Goal: Information Seeking & Learning: Find contact information

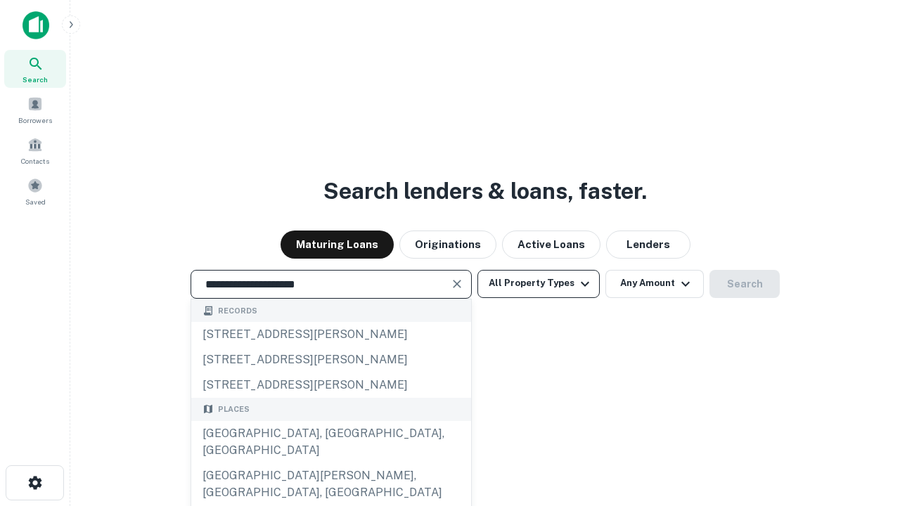
click at [330, 463] on div "[GEOGRAPHIC_DATA], [GEOGRAPHIC_DATA], [GEOGRAPHIC_DATA]" at bounding box center [331, 442] width 280 height 42
click at [539, 283] on button "All Property Types" at bounding box center [538, 284] width 122 height 28
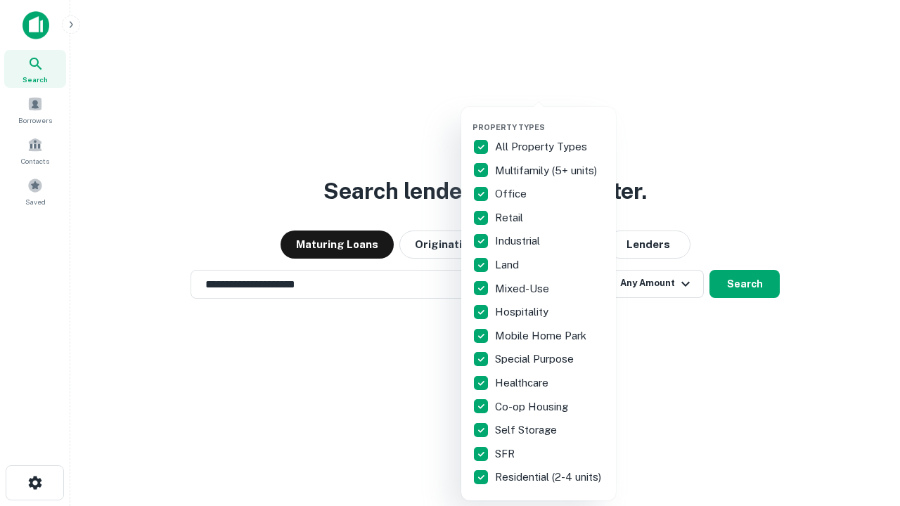
type input "**********"
click at [550, 118] on button "button" at bounding box center [549, 118] width 155 height 1
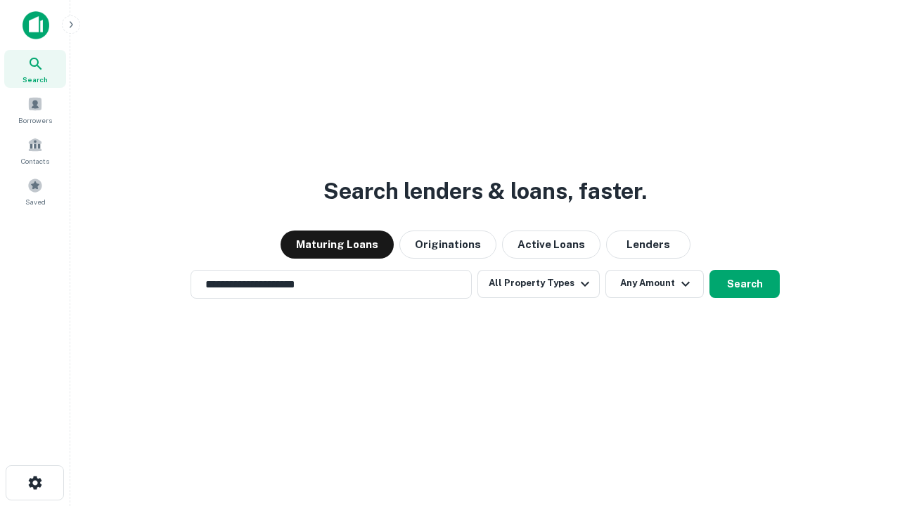
scroll to position [8, 169]
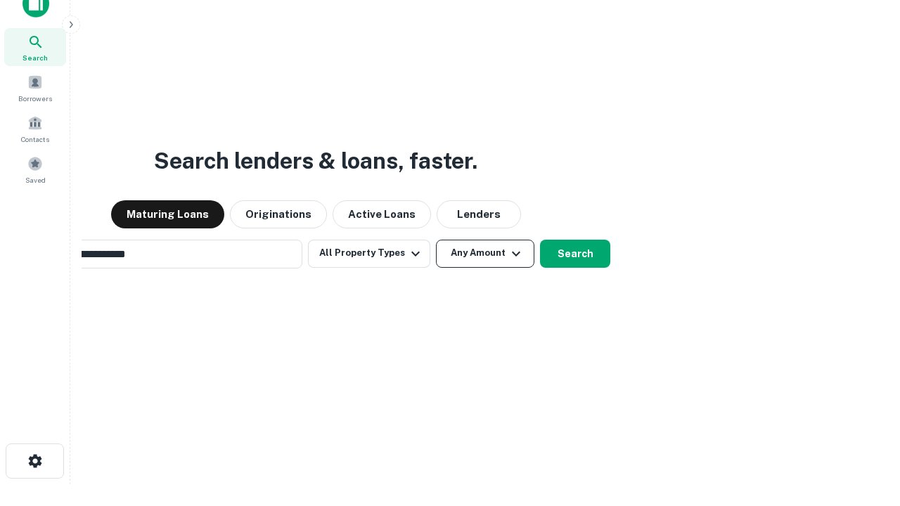
click at [436, 240] on button "Any Amount" at bounding box center [485, 254] width 98 height 28
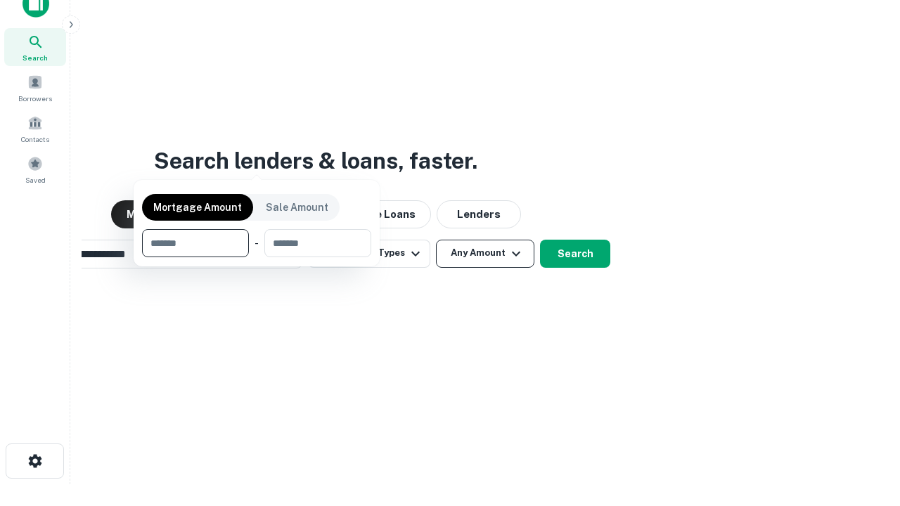
scroll to position [101, 398]
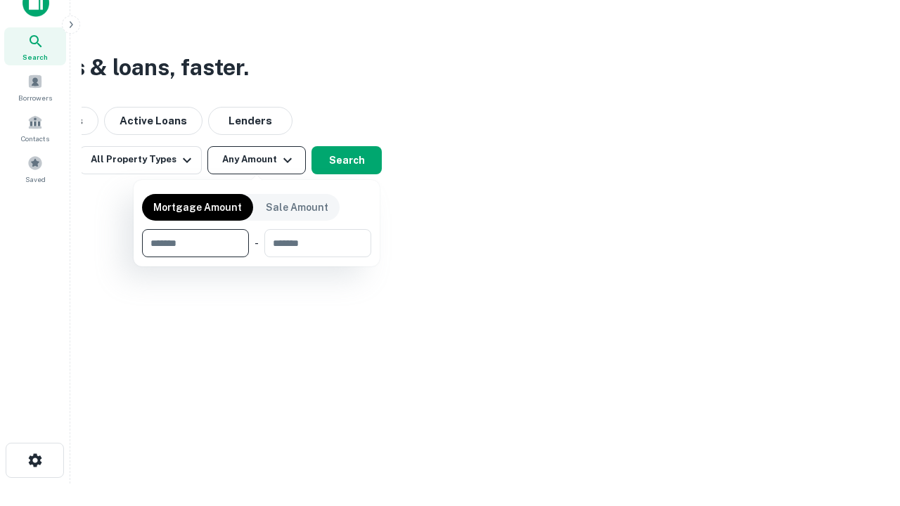
type input "*******"
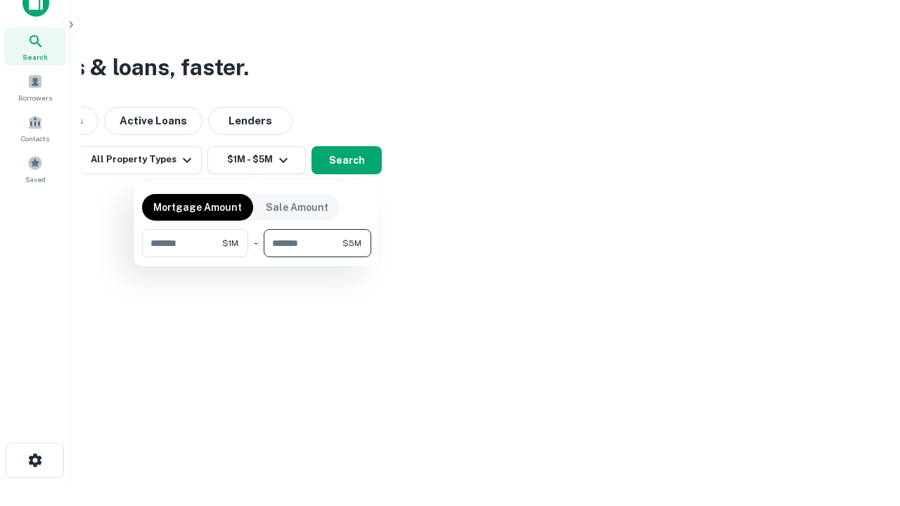
type input "*******"
click at [257, 257] on button "button" at bounding box center [256, 257] width 229 height 1
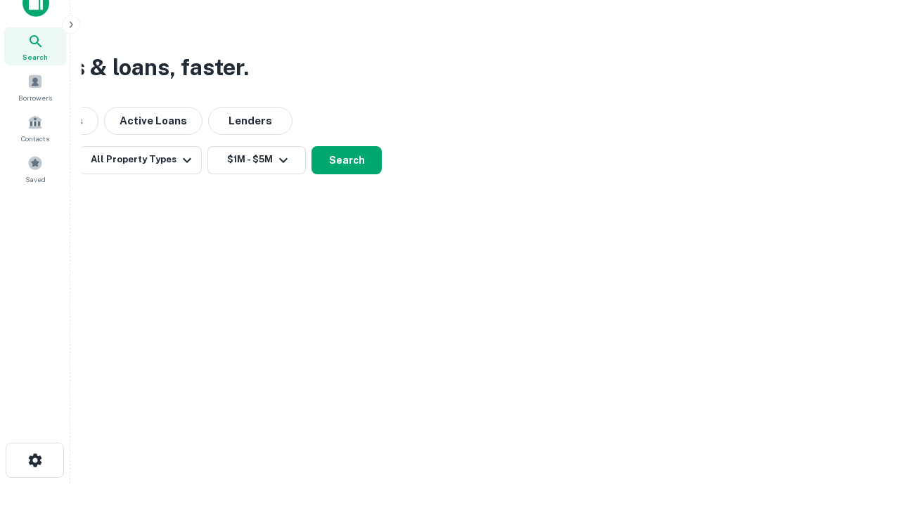
scroll to position [8, 259]
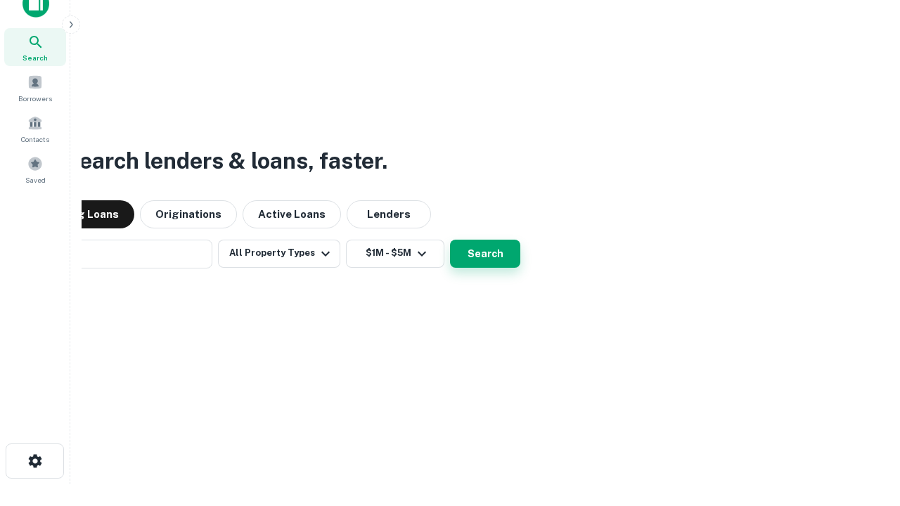
click at [450, 240] on button "Search" at bounding box center [485, 254] width 70 height 28
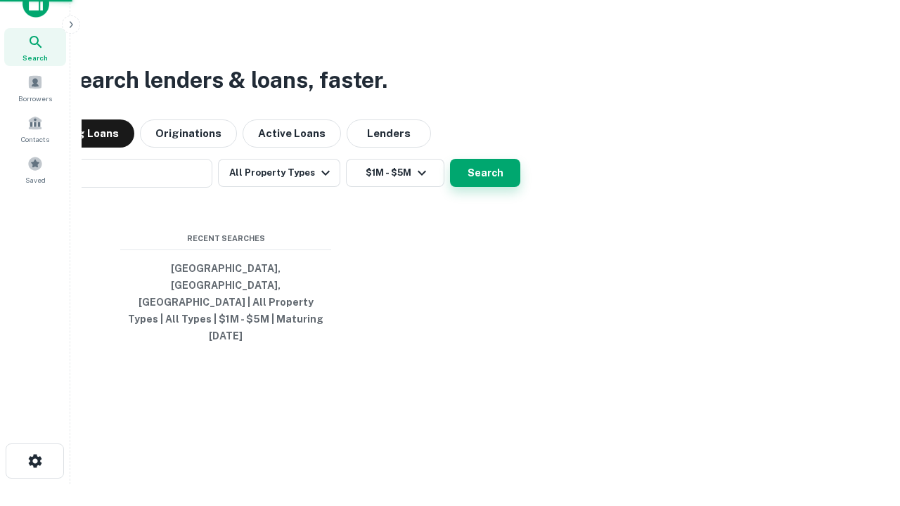
scroll to position [37, 398]
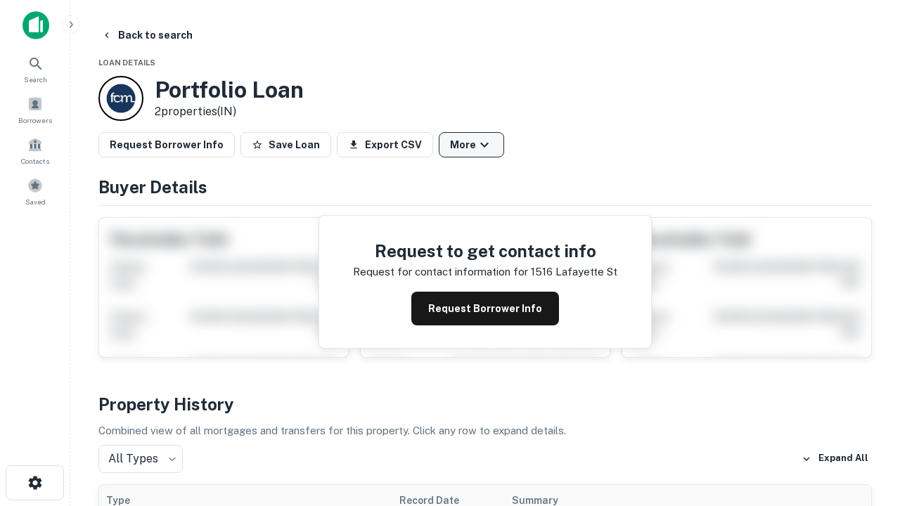
click at [471, 145] on button "More" at bounding box center [471, 144] width 65 height 25
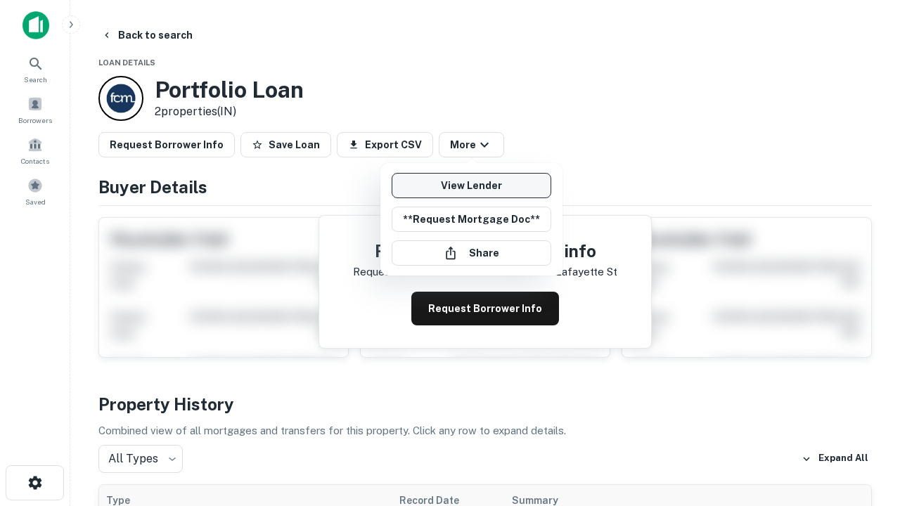
click at [471, 186] on link "View Lender" at bounding box center [472, 185] width 160 height 25
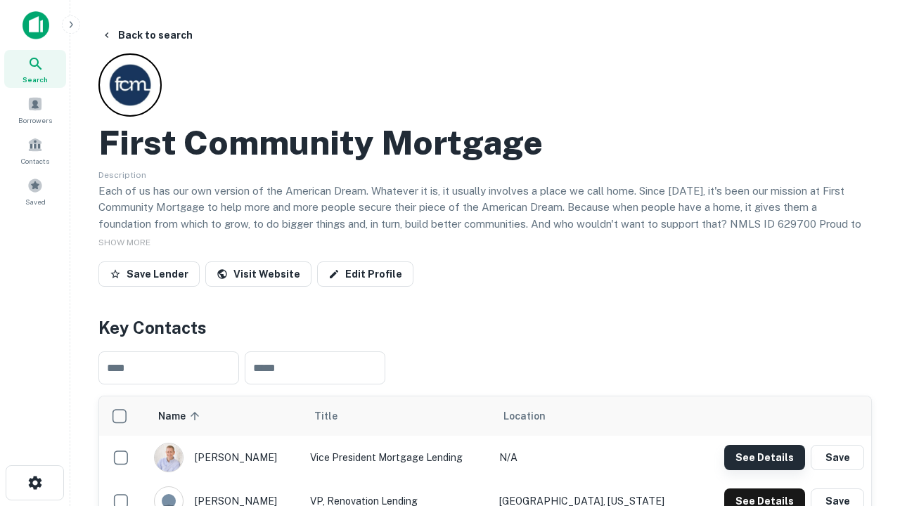
click at [764, 457] on button "See Details" at bounding box center [764, 457] width 81 height 25
click at [34, 483] on icon "button" at bounding box center [35, 483] width 17 height 17
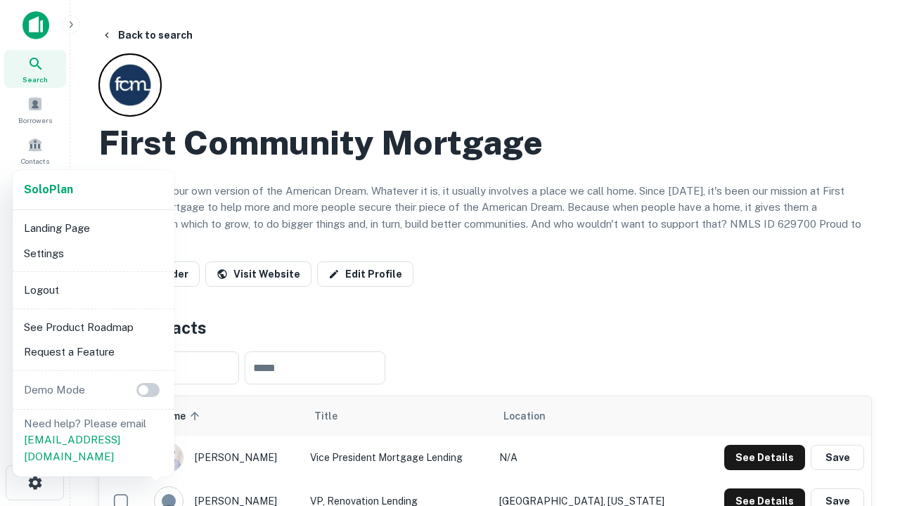
click at [93, 290] on li "Logout" at bounding box center [93, 290] width 150 height 25
